Goal: Task Accomplishment & Management: Manage account settings

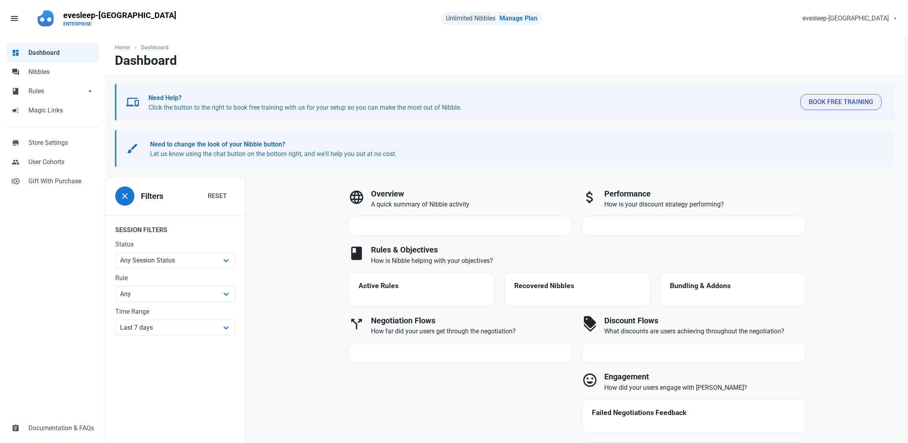
select select "7d"
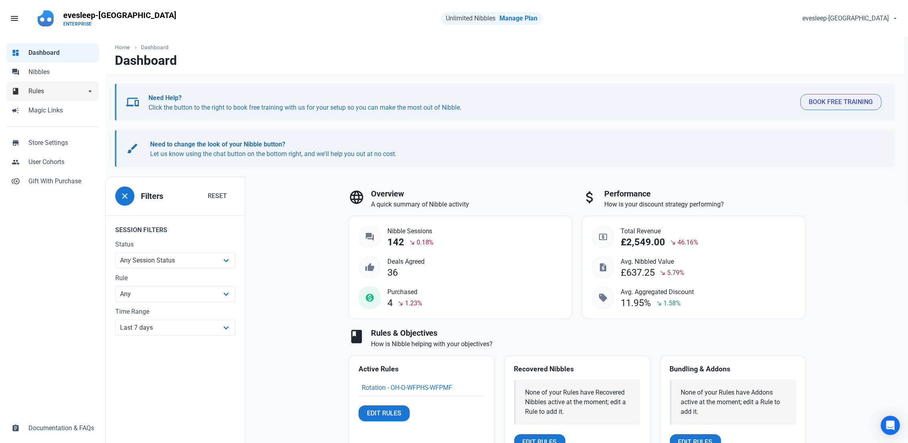
click at [42, 91] on span "Rules" at bounding box center [57, 91] width 58 height 10
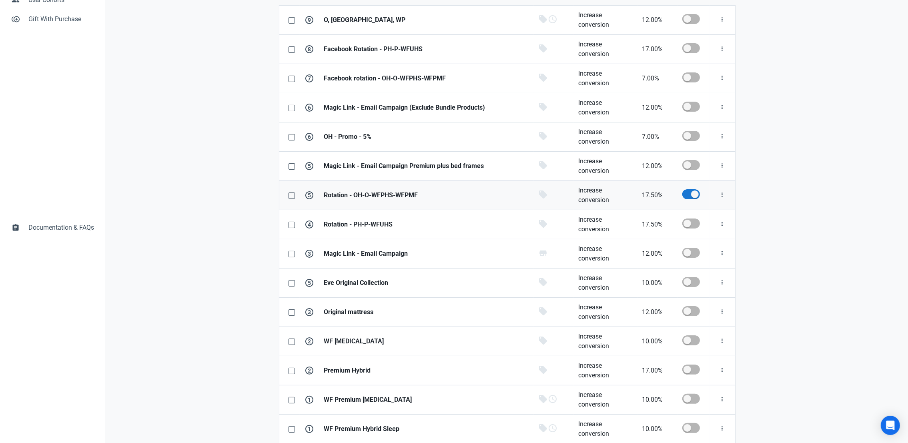
scroll to position [204, 0]
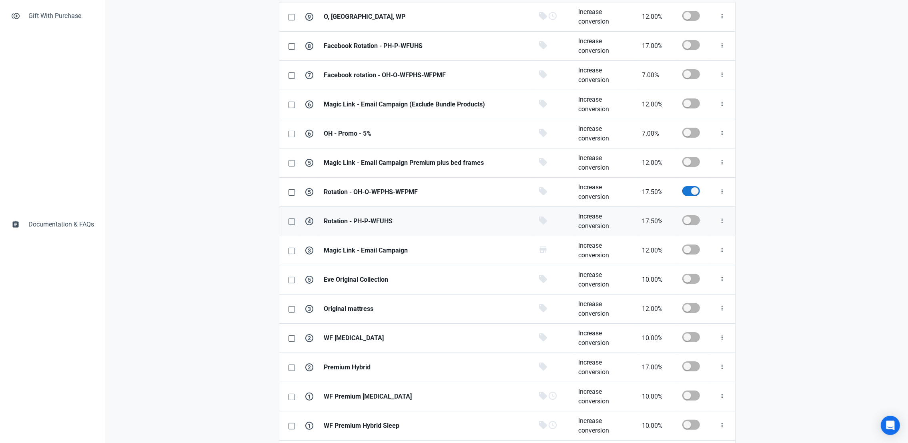
click at [384, 215] on link "Rotation - PH-P-WFUHS" at bounding box center [426, 221] width 215 height 29
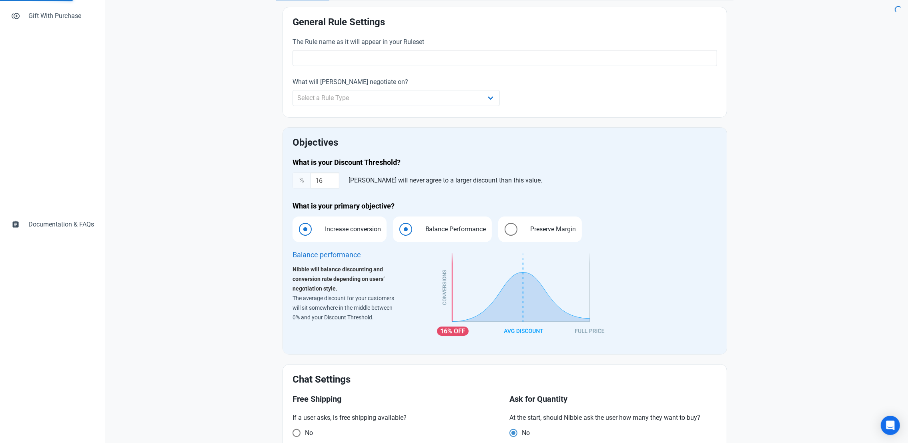
type input "Rotation - PH-P-WFUHS"
select select "product"
type input "17.50"
radio input "true"
radio input "false"
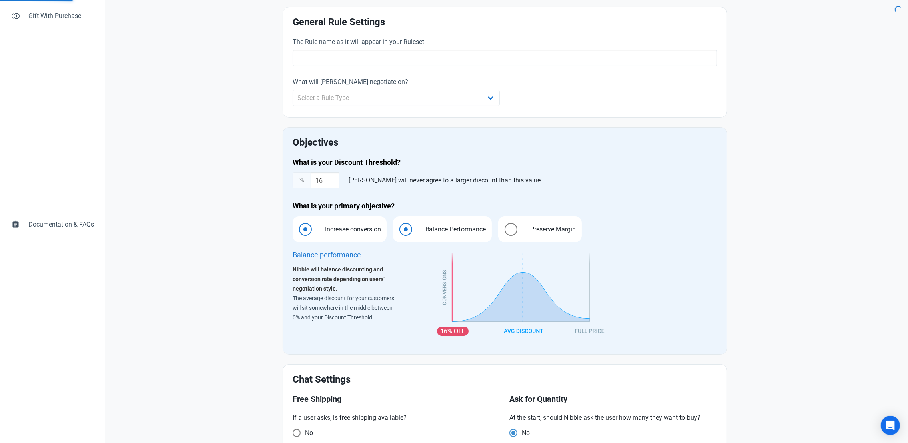
radio input "true"
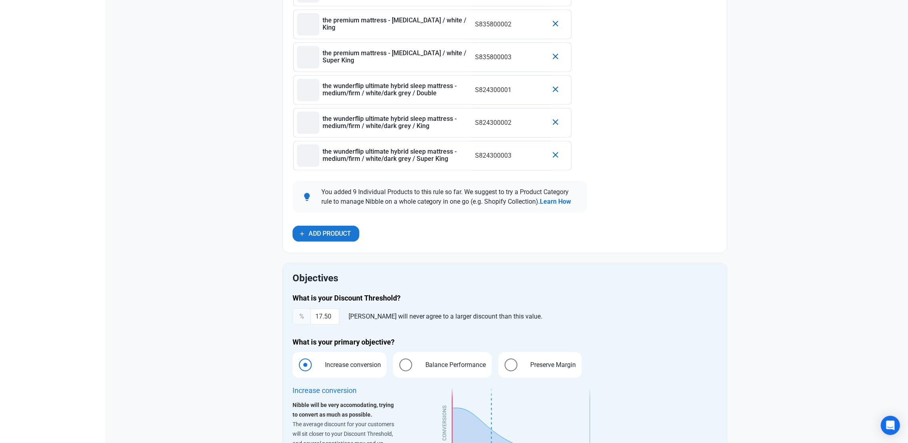
scroll to position [552, 0]
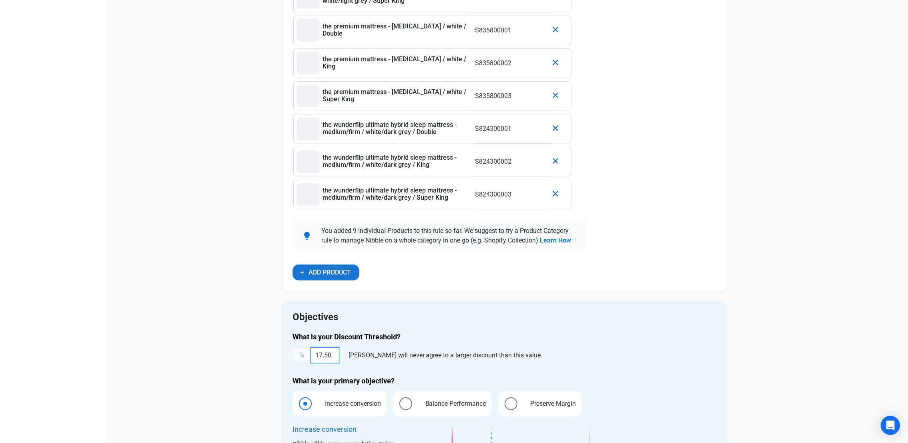
click at [320, 363] on input "17.50" at bounding box center [325, 355] width 29 height 16
type input "5"
type input "7.5"
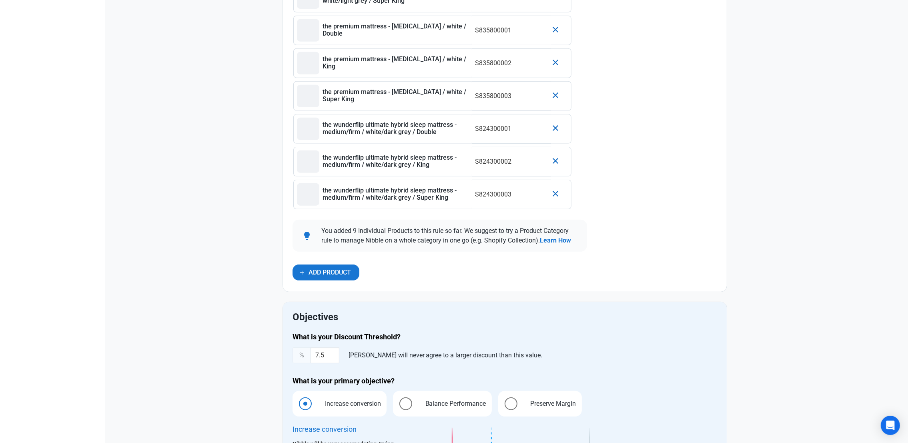
click at [683, 299] on div "General Rule Settings The Rule name as it will appear in your Ruleset Rotation …" at bounding box center [505, 171] width 445 height 1025
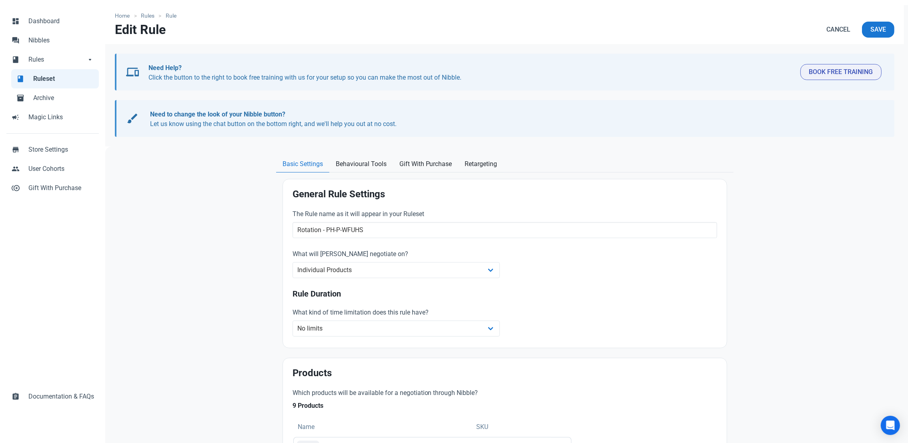
scroll to position [0, 0]
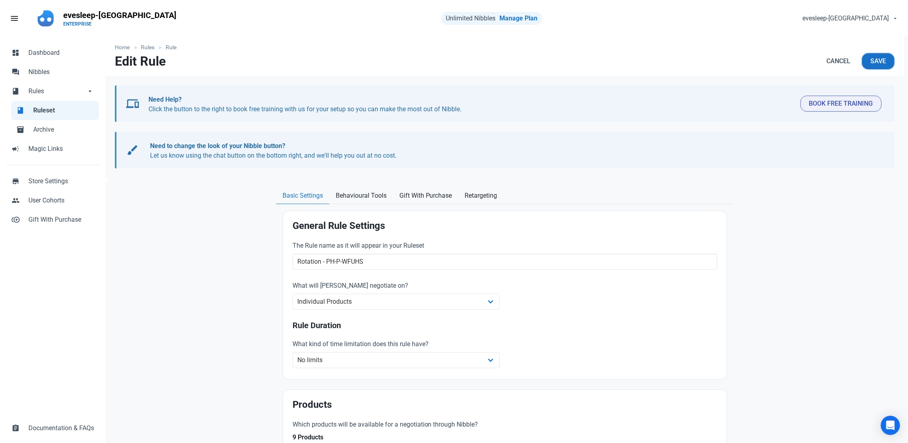
click at [882, 60] on span "Save" at bounding box center [879, 61] width 16 height 10
